Goal: Use online tool/utility: Utilize a website feature to perform a specific function

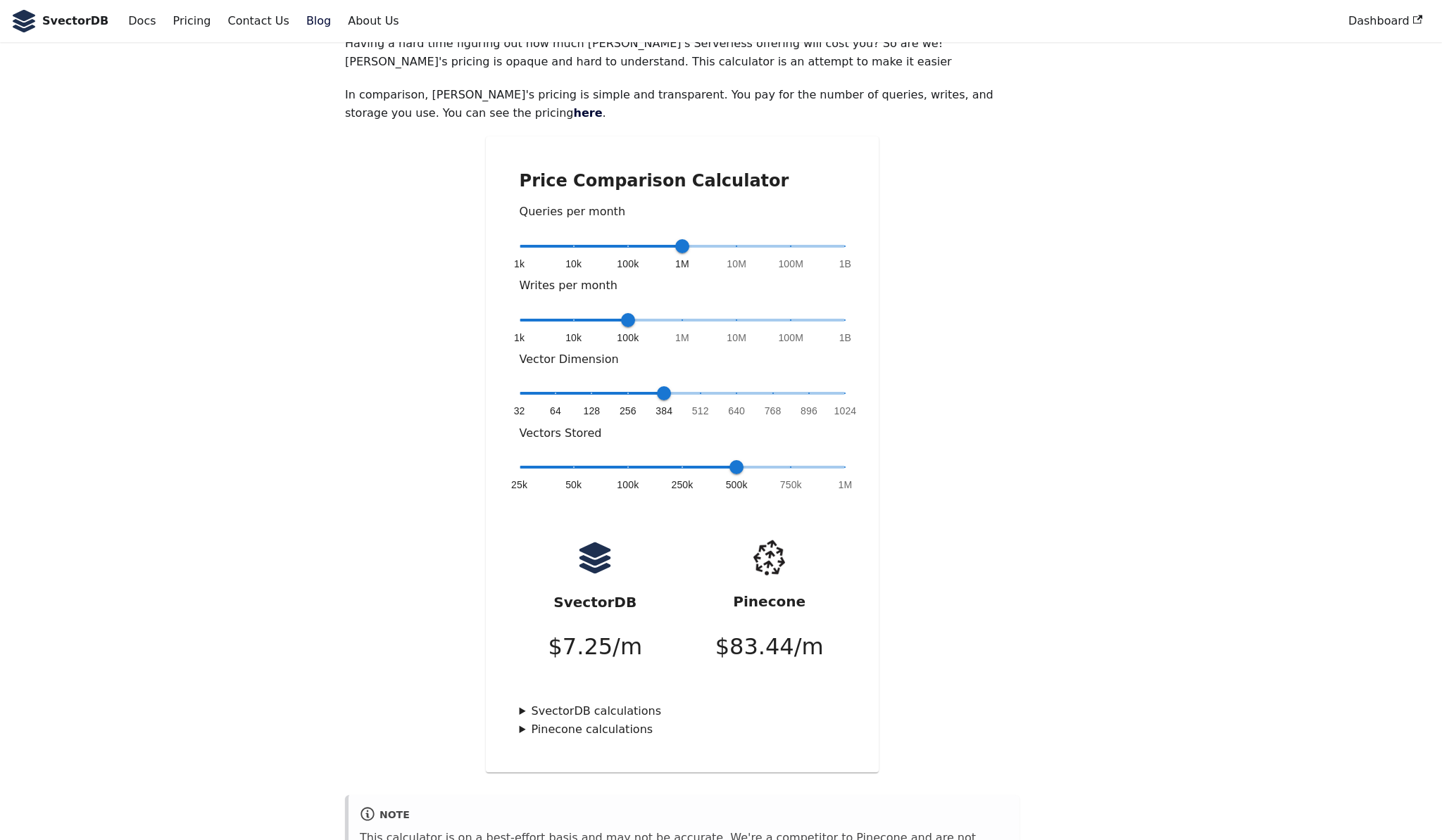
scroll to position [111, 0]
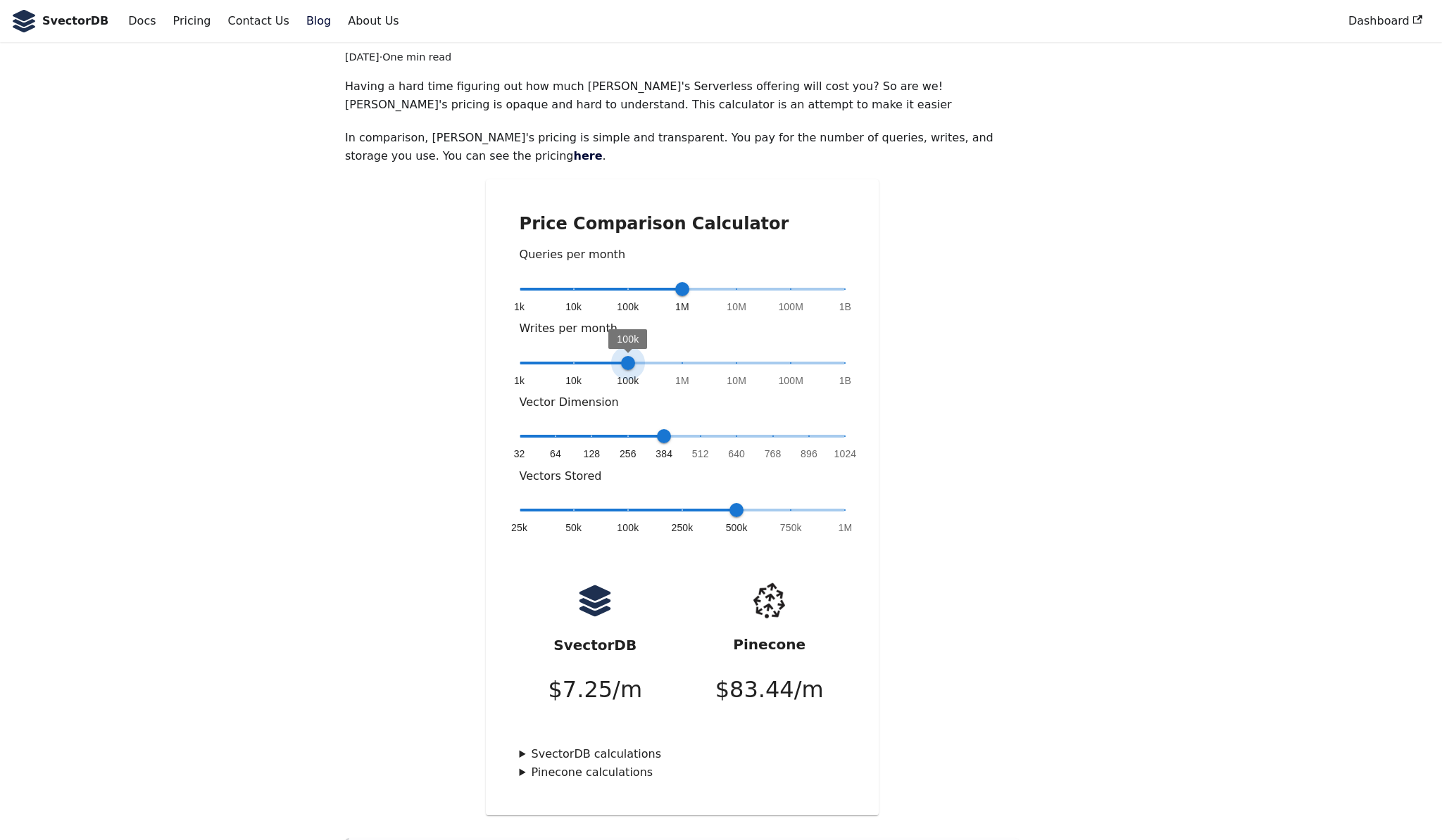
drag, startPoint x: 631, startPoint y: 317, endPoint x: 604, endPoint y: 316, distance: 27.0
click at [604, 353] on span "1k 10k 100k 1M 10M 100M 1B 100k" at bounding box center [682, 363] width 326 height 21
type input "*"
drag, startPoint x: 631, startPoint y: 319, endPoint x: 563, endPoint y: 323, distance: 68.1
click at [567, 356] on span "10k" at bounding box center [574, 363] width 14 height 14
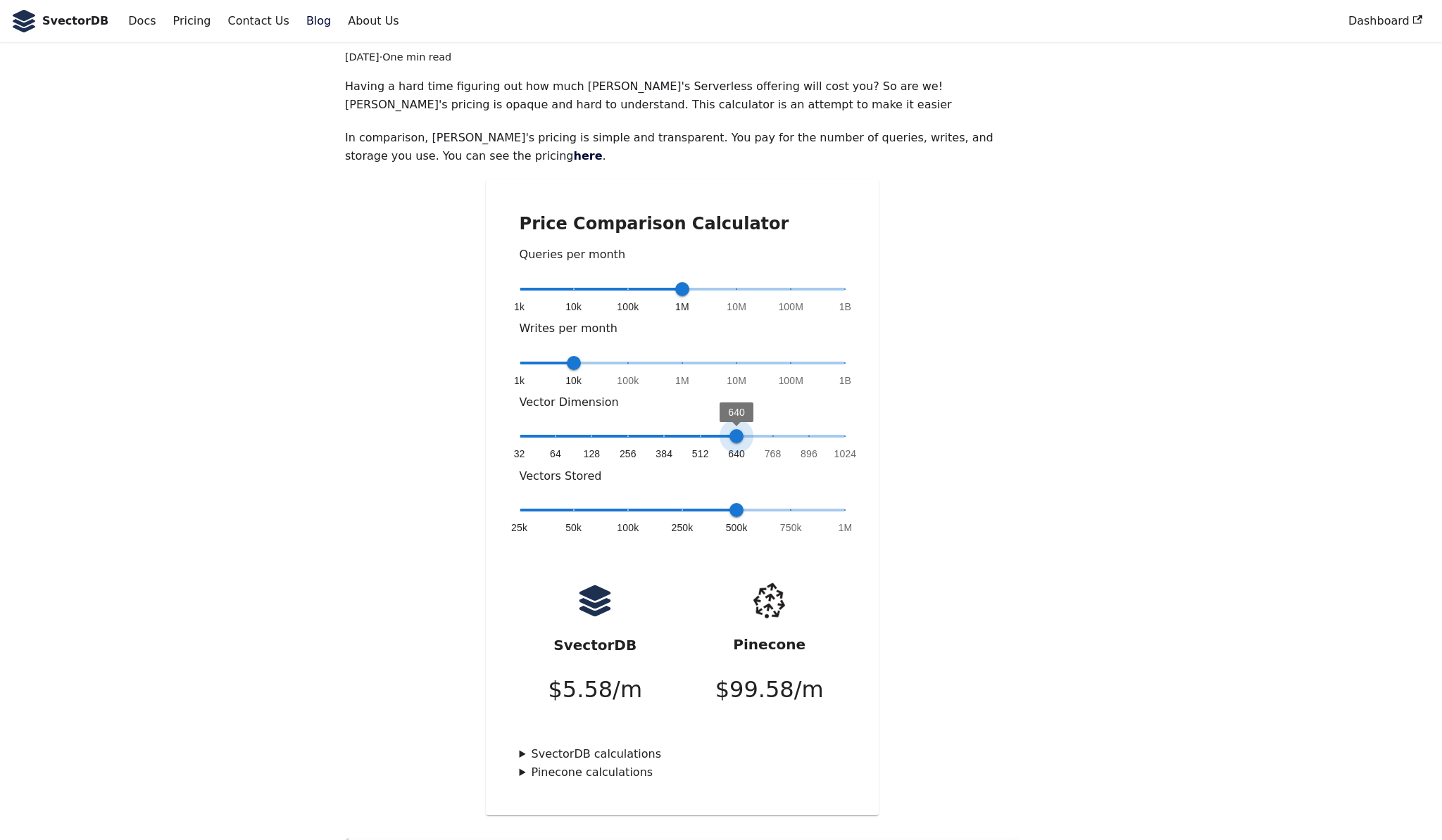
type input "*"
drag, startPoint x: 667, startPoint y: 393, endPoint x: 780, endPoint y: 387, distance: 113.2
click at [780, 430] on span "768" at bounding box center [773, 437] width 14 height 14
type input "*"
drag, startPoint x: 573, startPoint y: 319, endPoint x: 746, endPoint y: 315, distance: 173.0
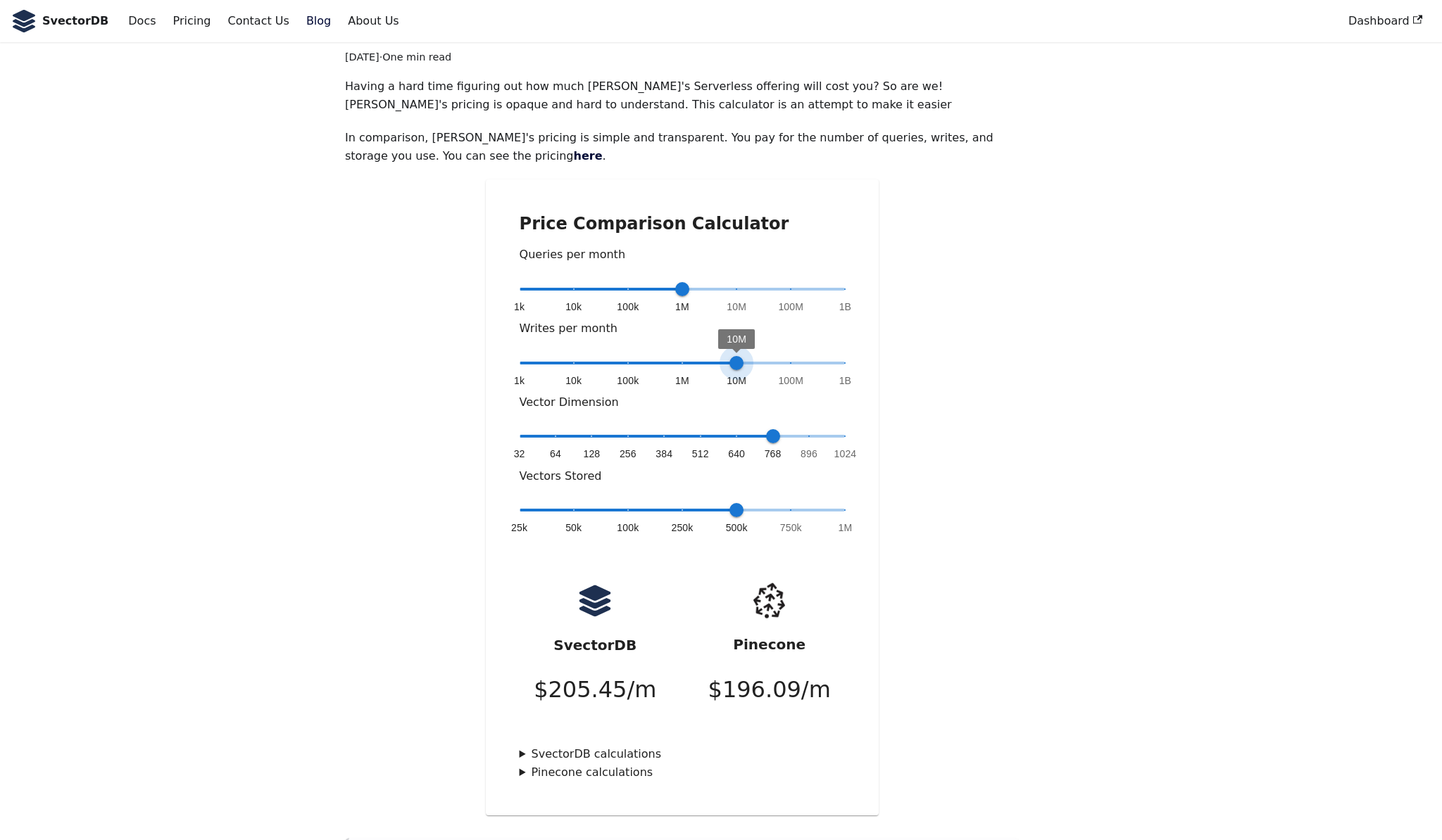
click at [744, 356] on span "10M" at bounding box center [737, 363] width 14 height 14
drag, startPoint x: 683, startPoint y: 244, endPoint x: 734, endPoint y: 241, distance: 51.1
click at [734, 282] on span "10M" at bounding box center [737, 289] width 14 height 14
drag, startPoint x: 737, startPoint y: 248, endPoint x: 674, endPoint y: 248, distance: 63.0
click at [675, 282] on span "1M" at bounding box center [682, 289] width 14 height 14
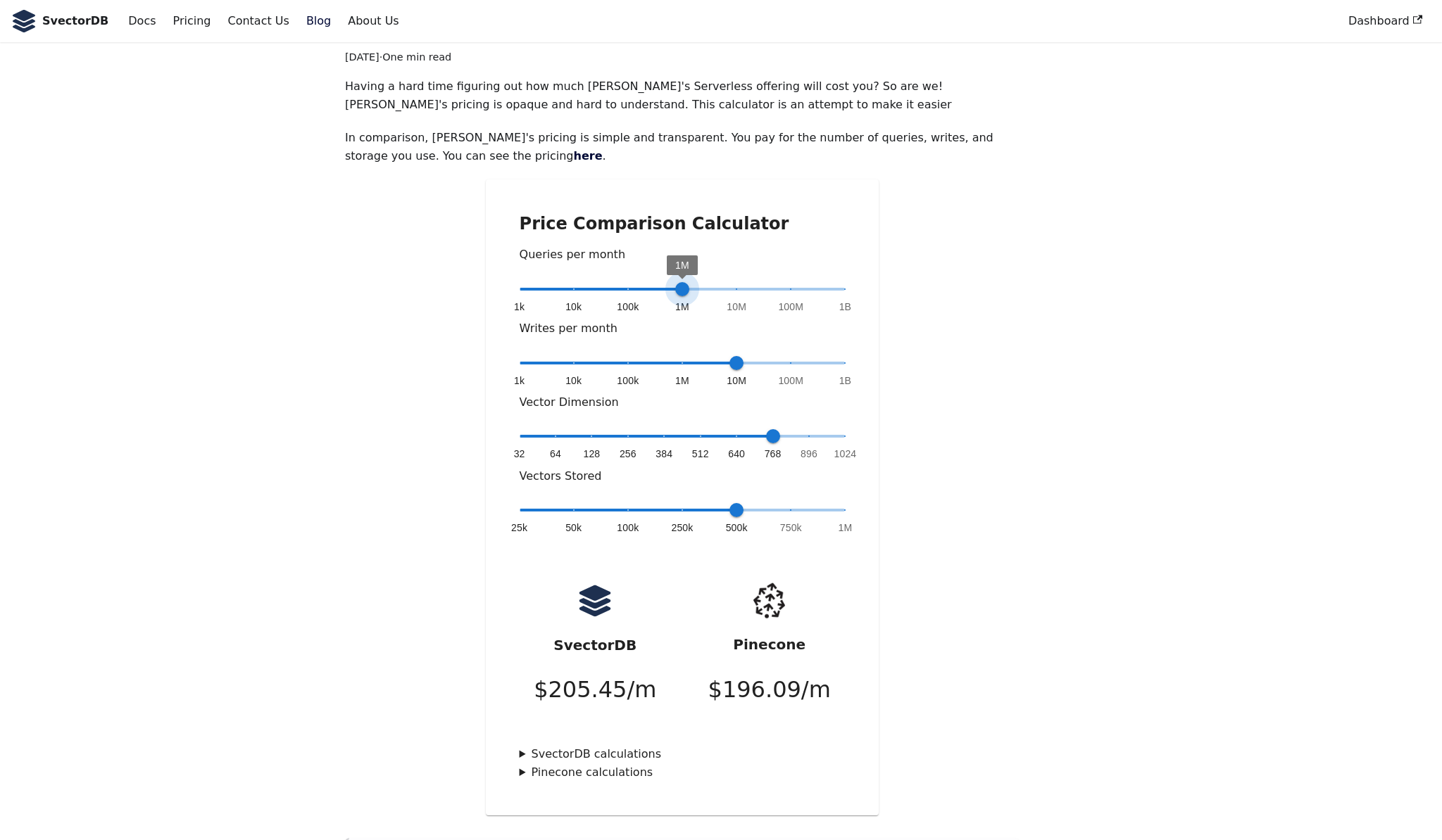
type input "*"
drag, startPoint x: 681, startPoint y: 243, endPoint x: 729, endPoint y: 243, distance: 48.0
click at [729, 282] on span "10M" at bounding box center [737, 289] width 14 height 14
type input "*"
drag, startPoint x: 740, startPoint y: 318, endPoint x: 680, endPoint y: 316, distance: 60.0
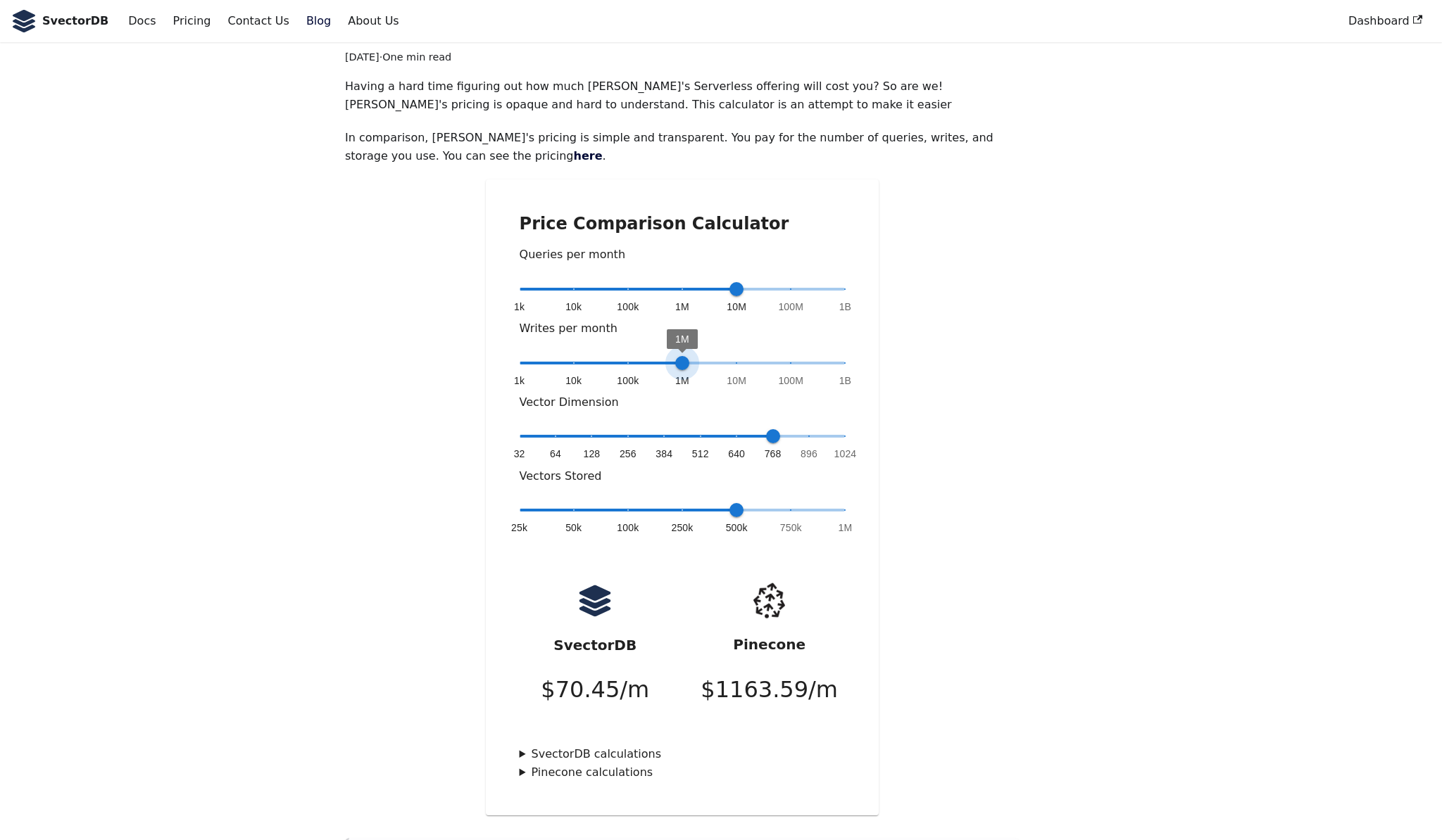
click at [680, 356] on span "1M" at bounding box center [682, 363] width 14 height 14
click at [681, 356] on span "1M" at bounding box center [682, 363] width 14 height 14
type input "*"
drag, startPoint x: 739, startPoint y: 466, endPoint x: 844, endPoint y: 462, distance: 105.1
click at [844, 503] on span "1M" at bounding box center [845, 510] width 14 height 14
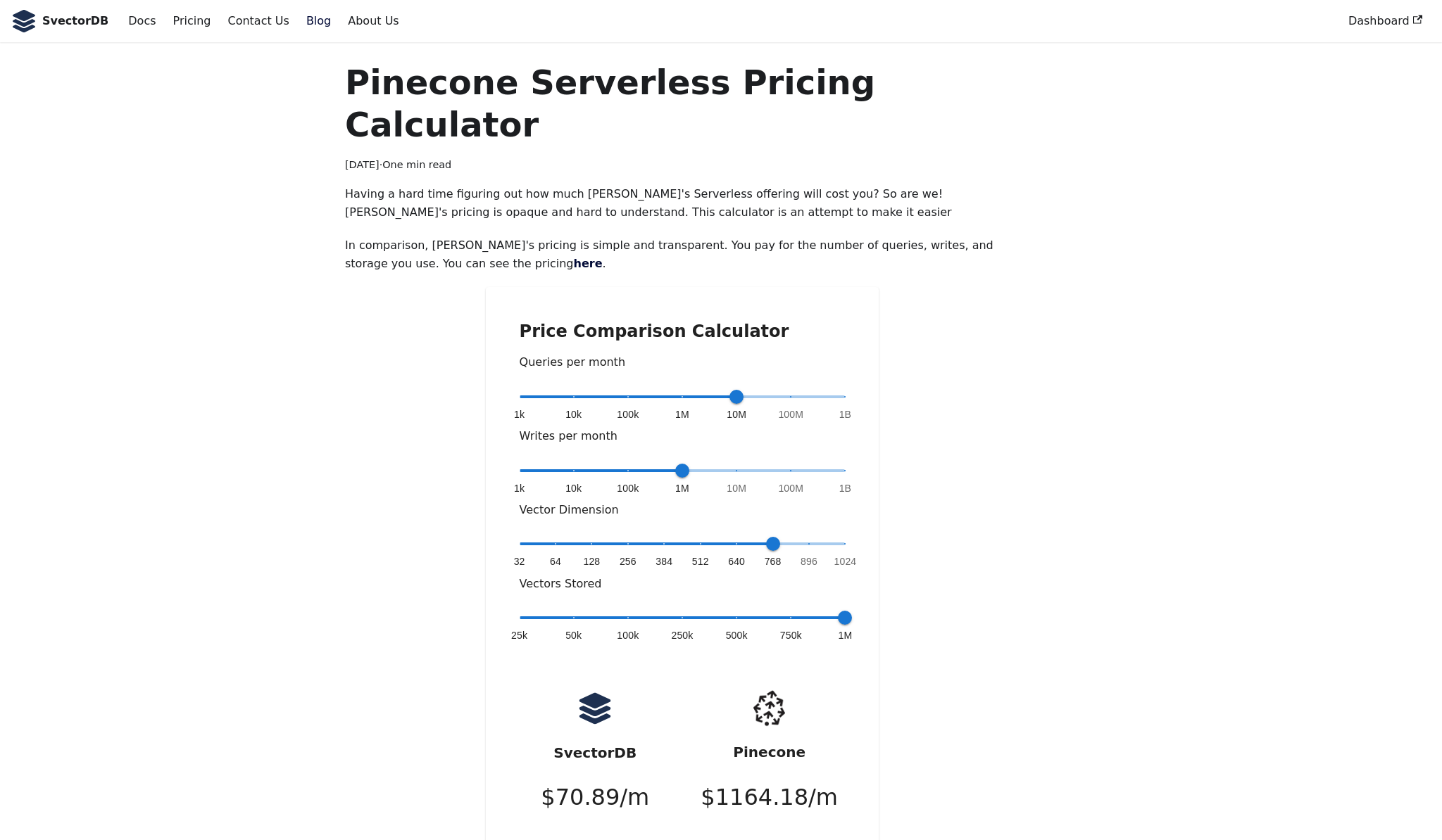
scroll to position [0, 0]
